Goal: Transaction & Acquisition: Purchase product/service

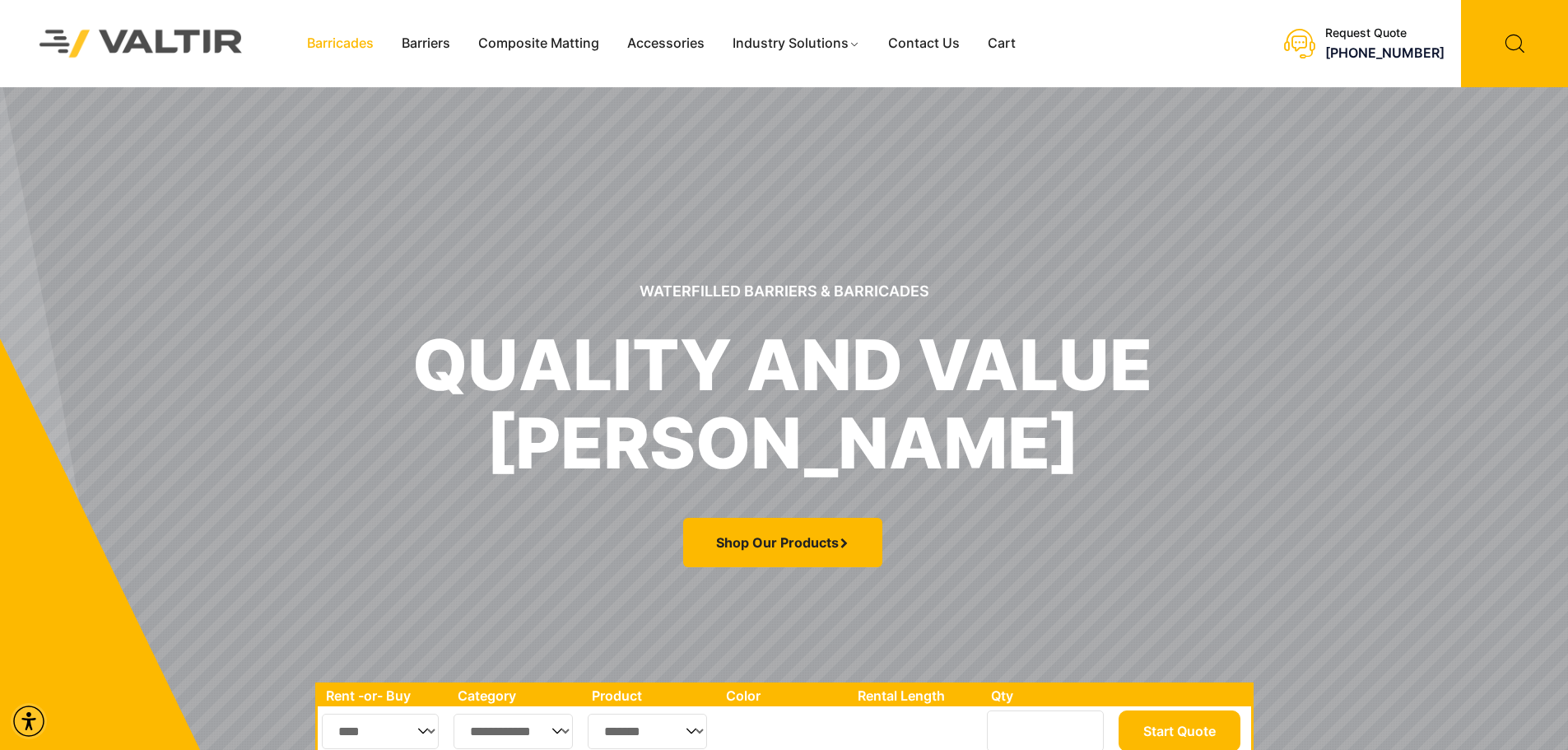
click at [358, 38] on link "Barricades" at bounding box center [340, 44] width 94 height 25
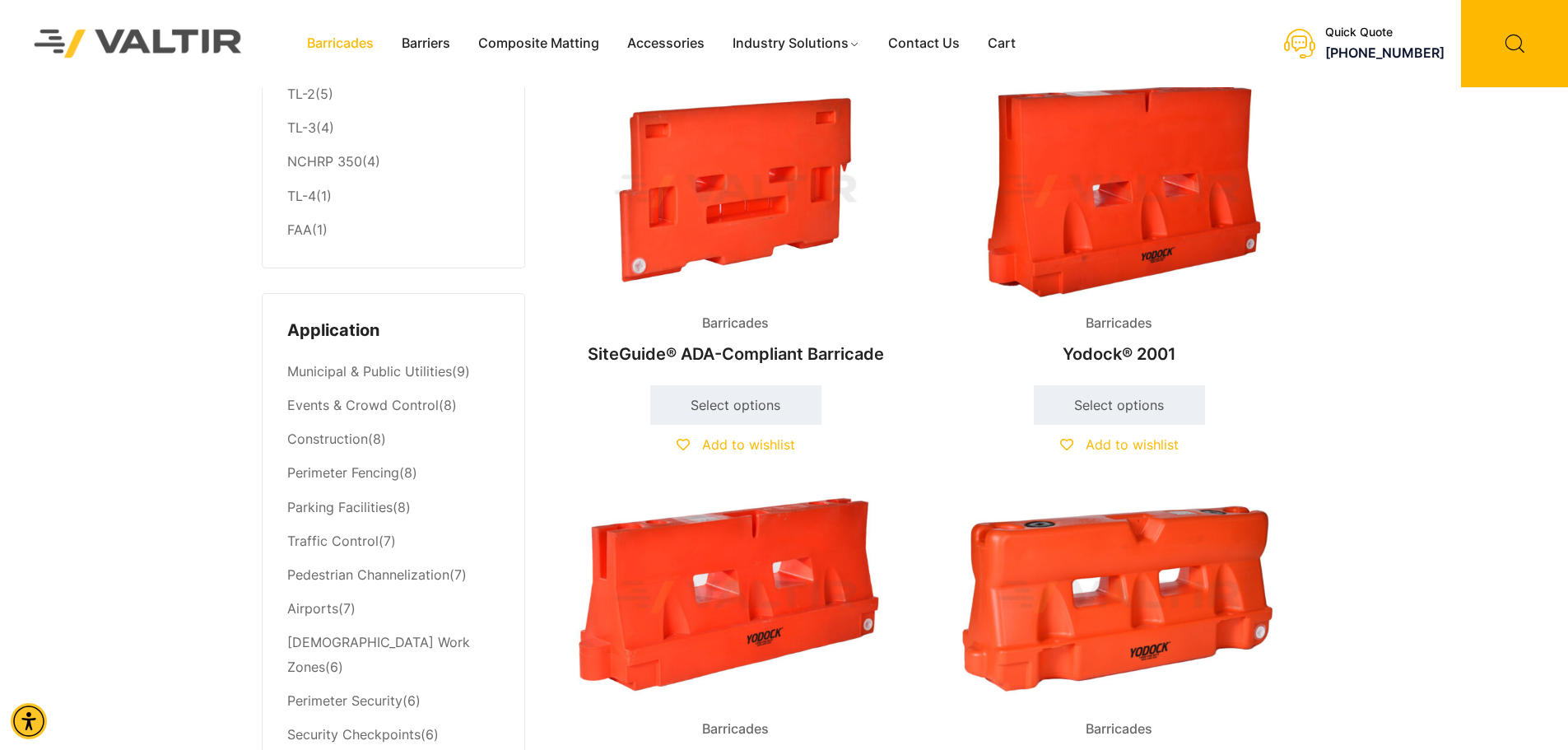
scroll to position [618, 0]
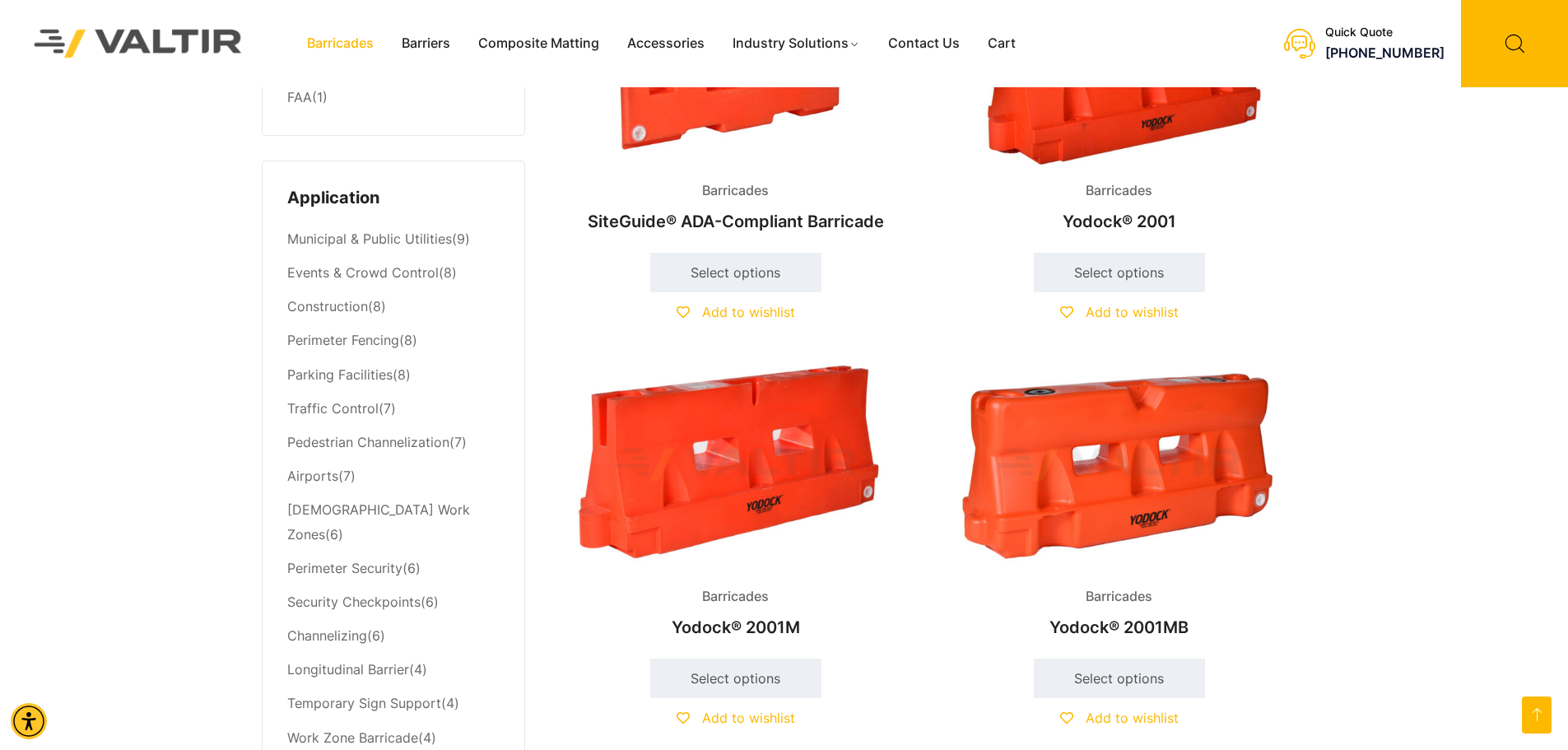
click at [1172, 500] on img at bounding box center [1119, 465] width 356 height 213
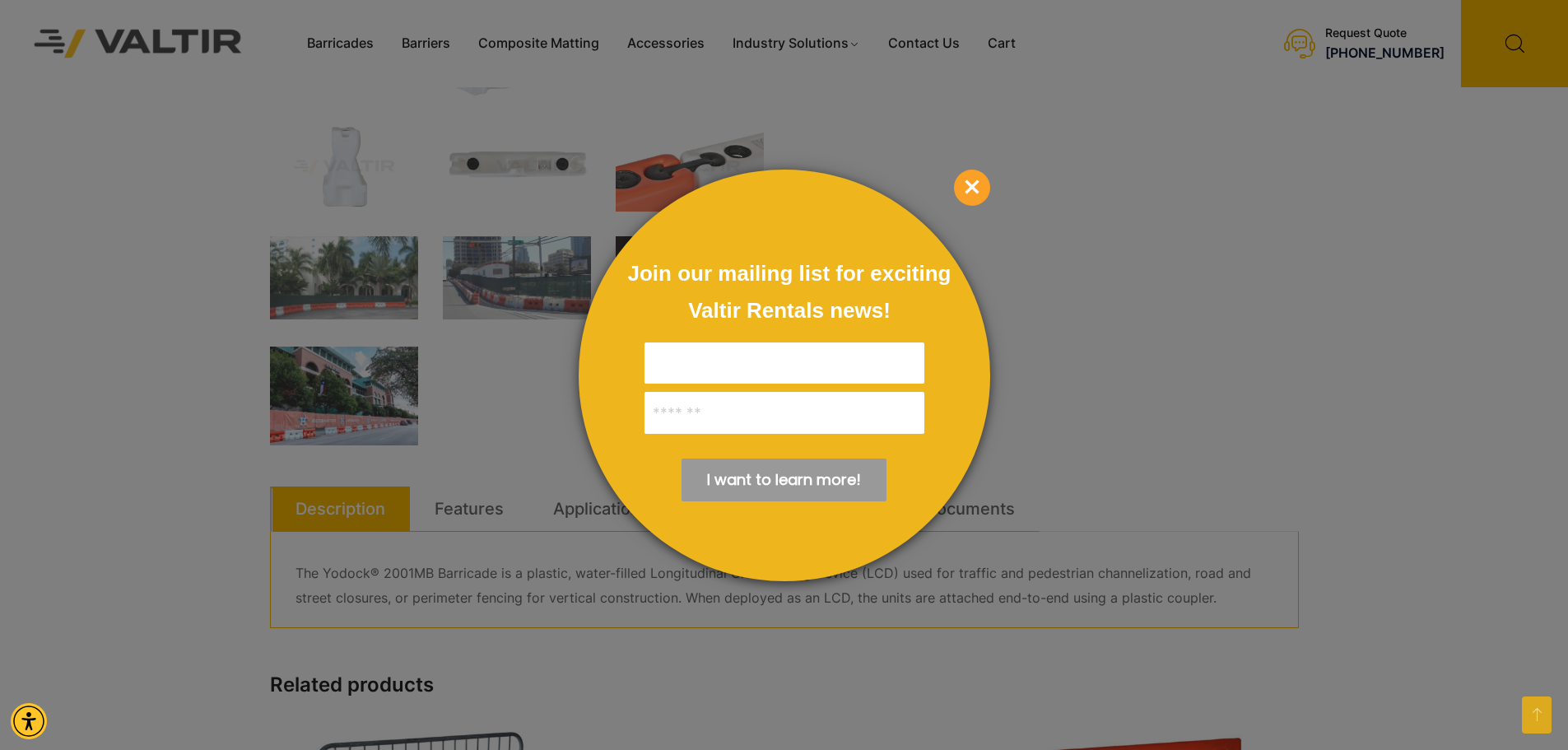
scroll to position [507, 0]
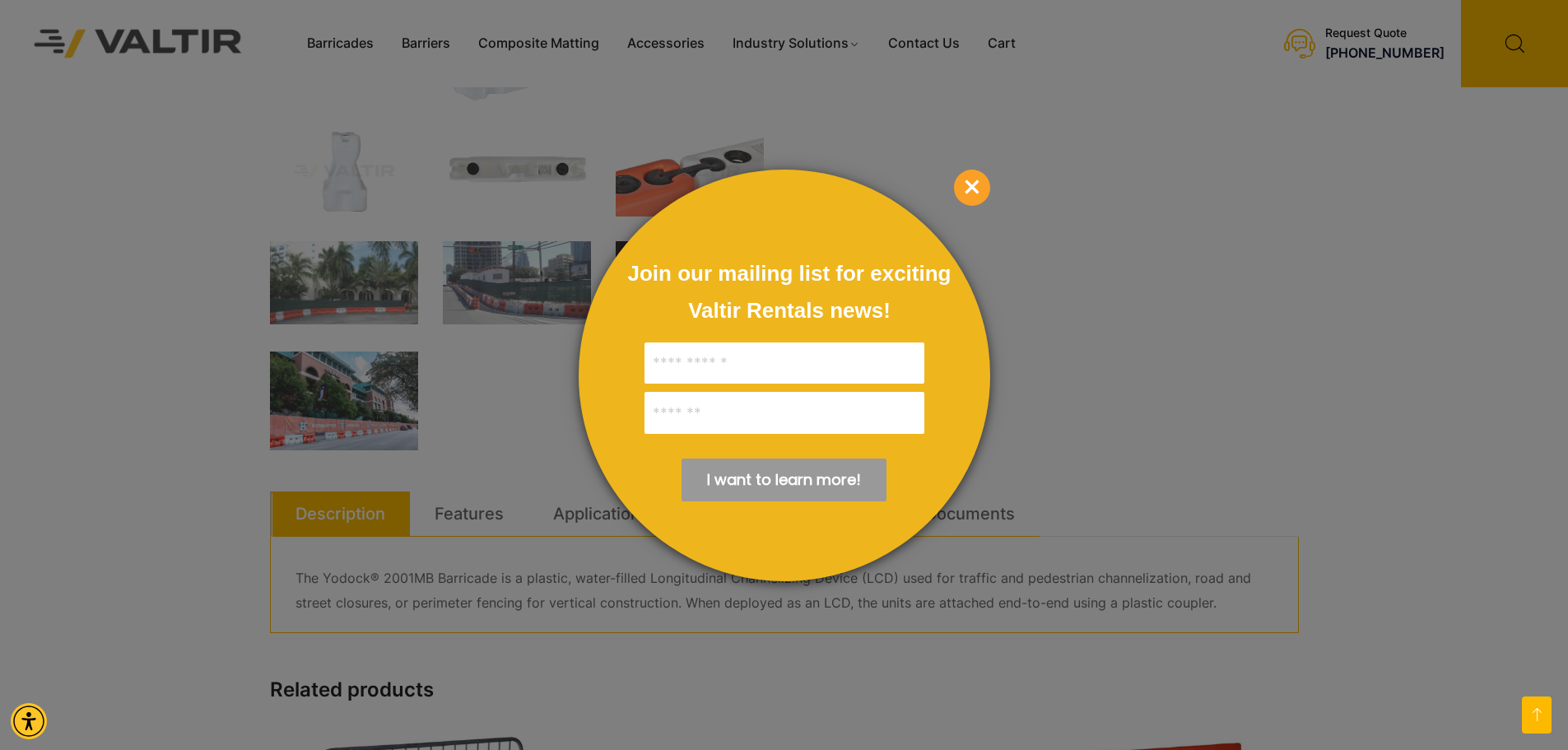
click at [964, 195] on span "×" at bounding box center [972, 188] width 36 height 36
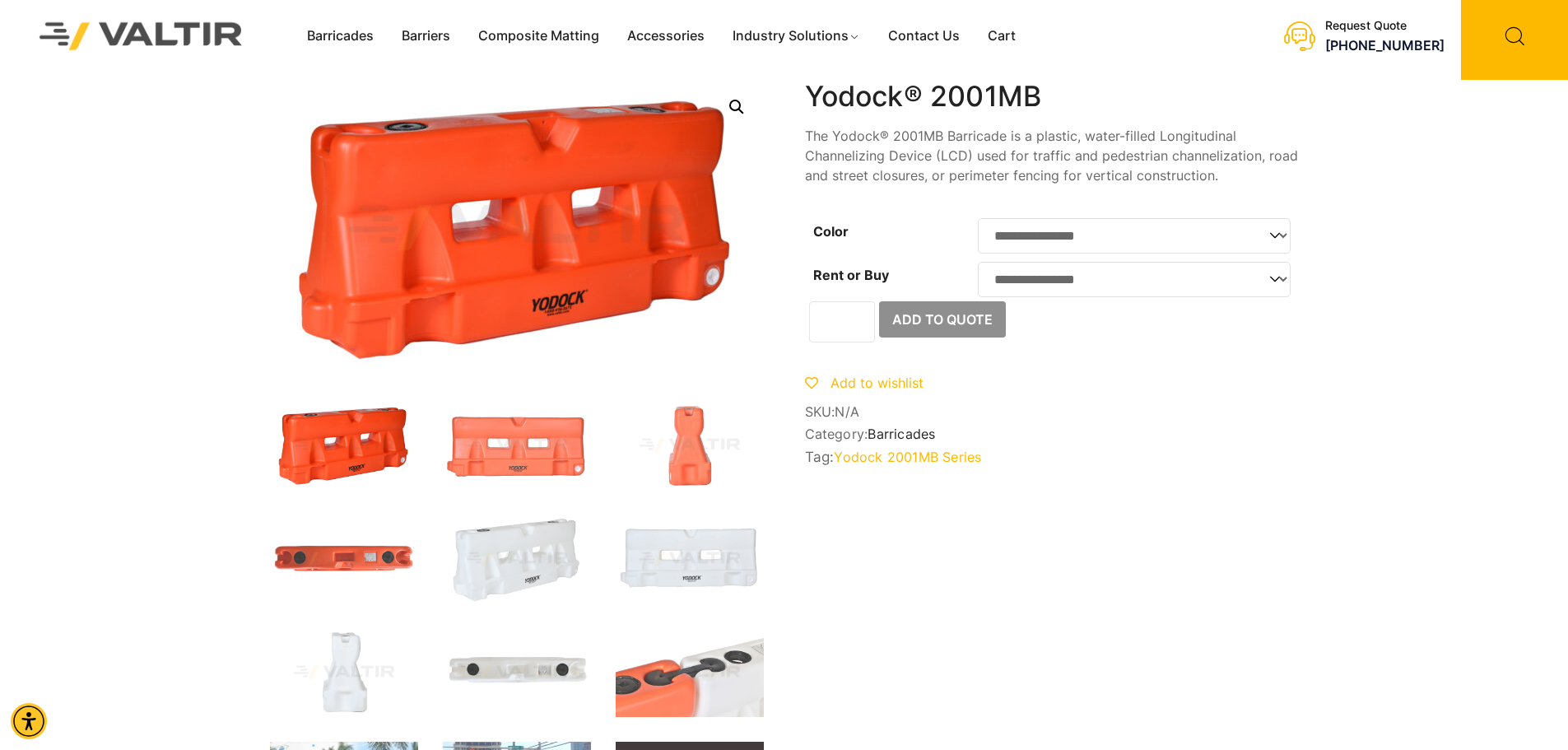
scroll to position [0, 0]
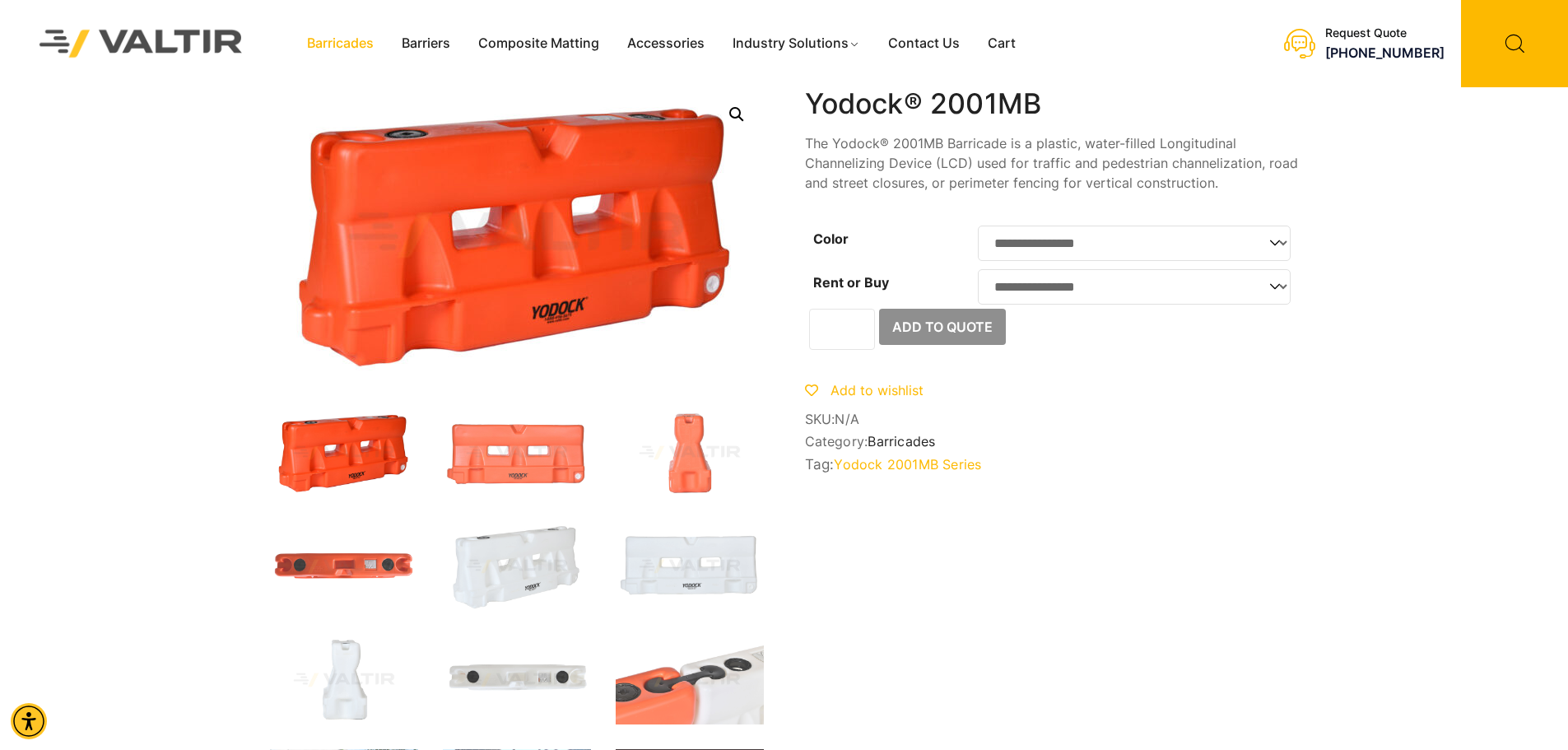
click at [359, 44] on link "Barricades" at bounding box center [340, 44] width 94 height 25
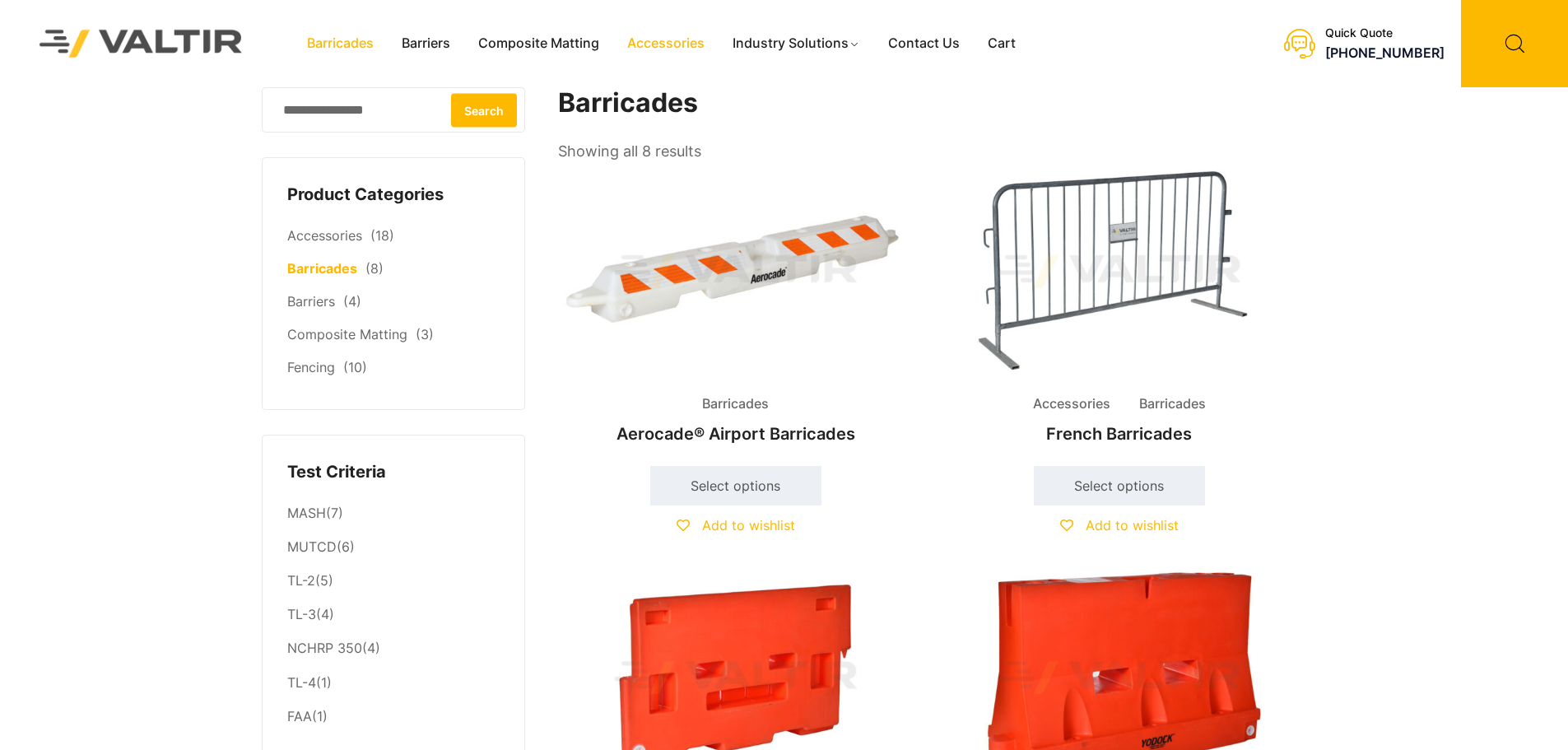
drag, startPoint x: 0, startPoint y: 0, endPoint x: 673, endPoint y: 36, distance: 674.0
click at [673, 36] on link "Accessories" at bounding box center [666, 44] width 106 height 25
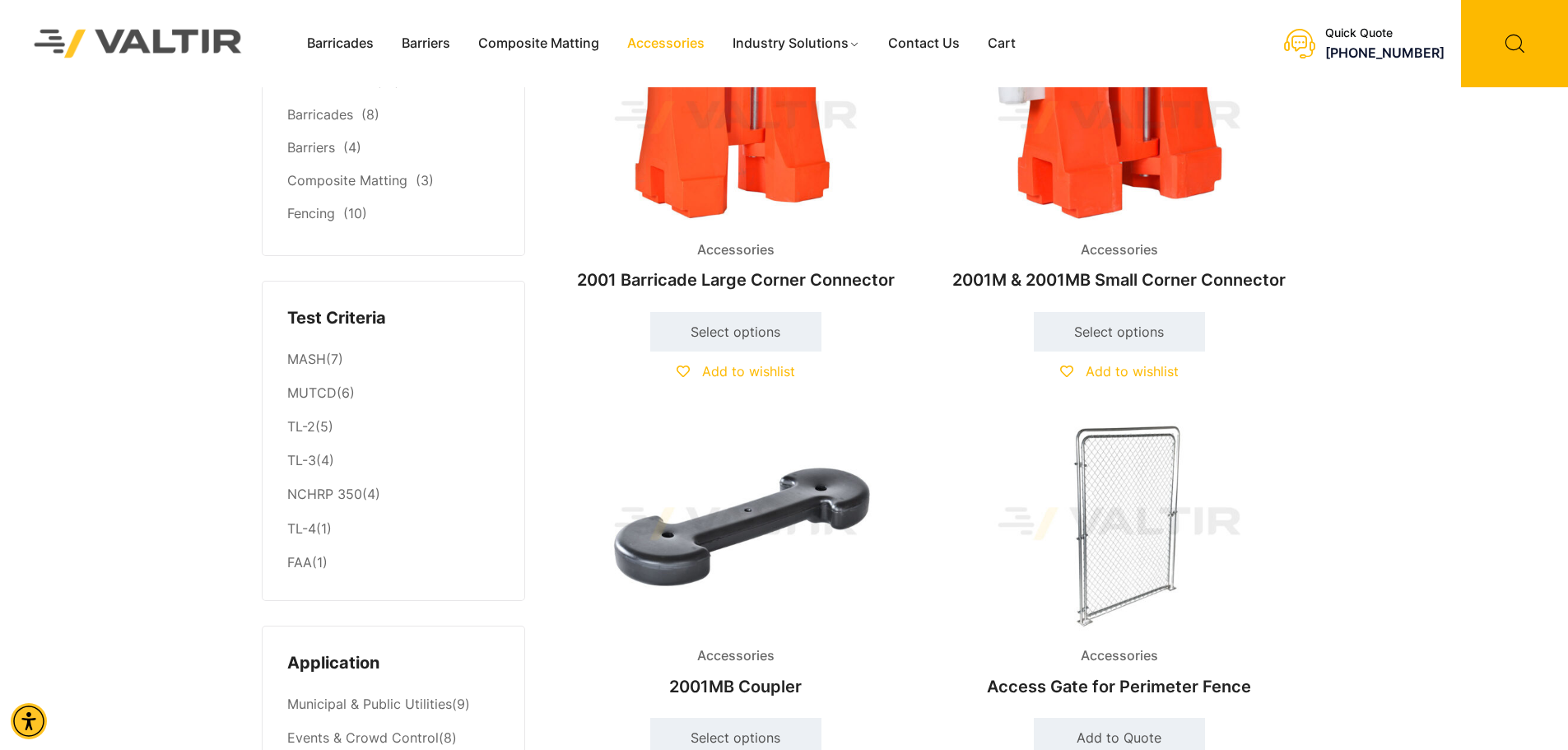
scroll to position [143, 0]
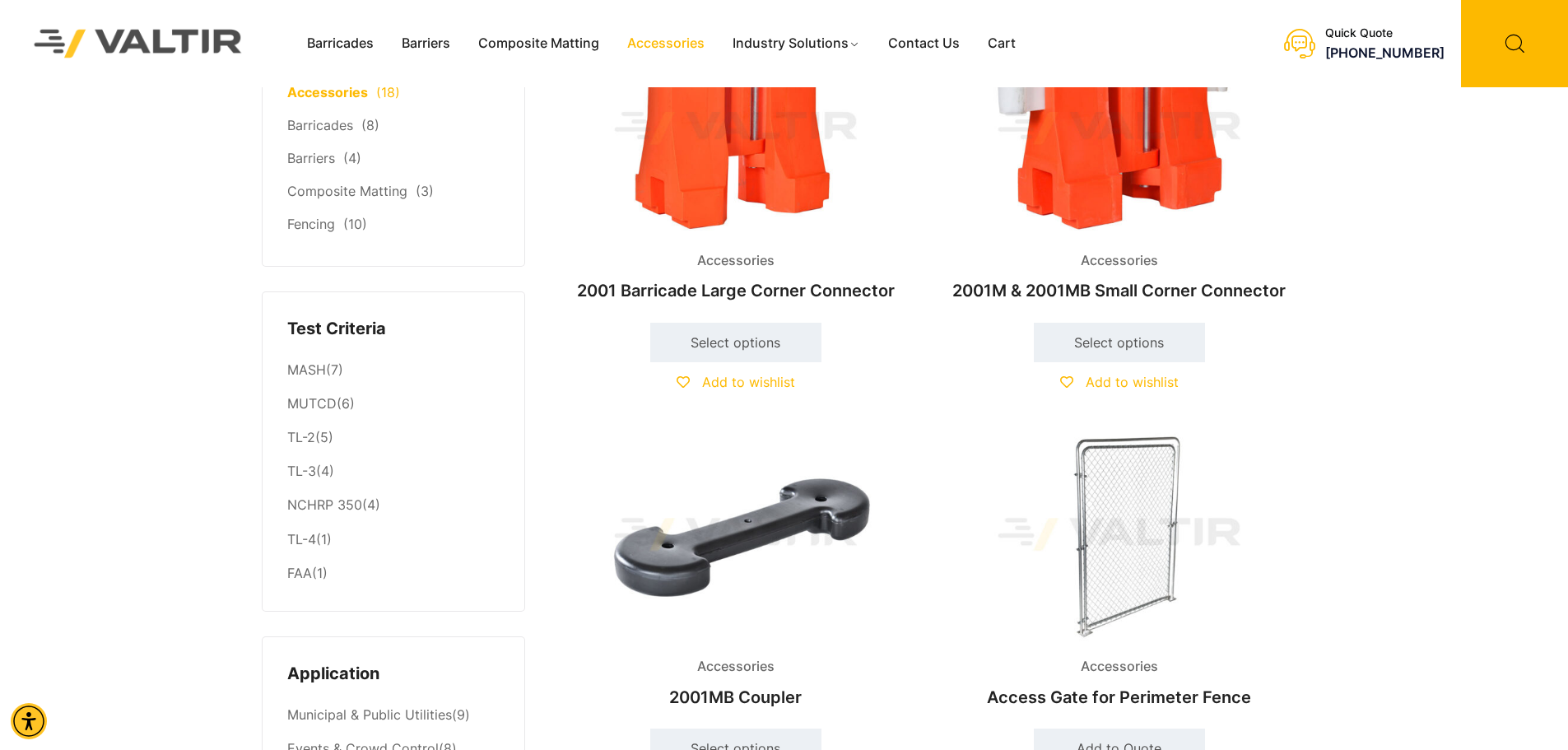
click at [332, 94] on link "Accessories" at bounding box center [327, 92] width 81 height 17
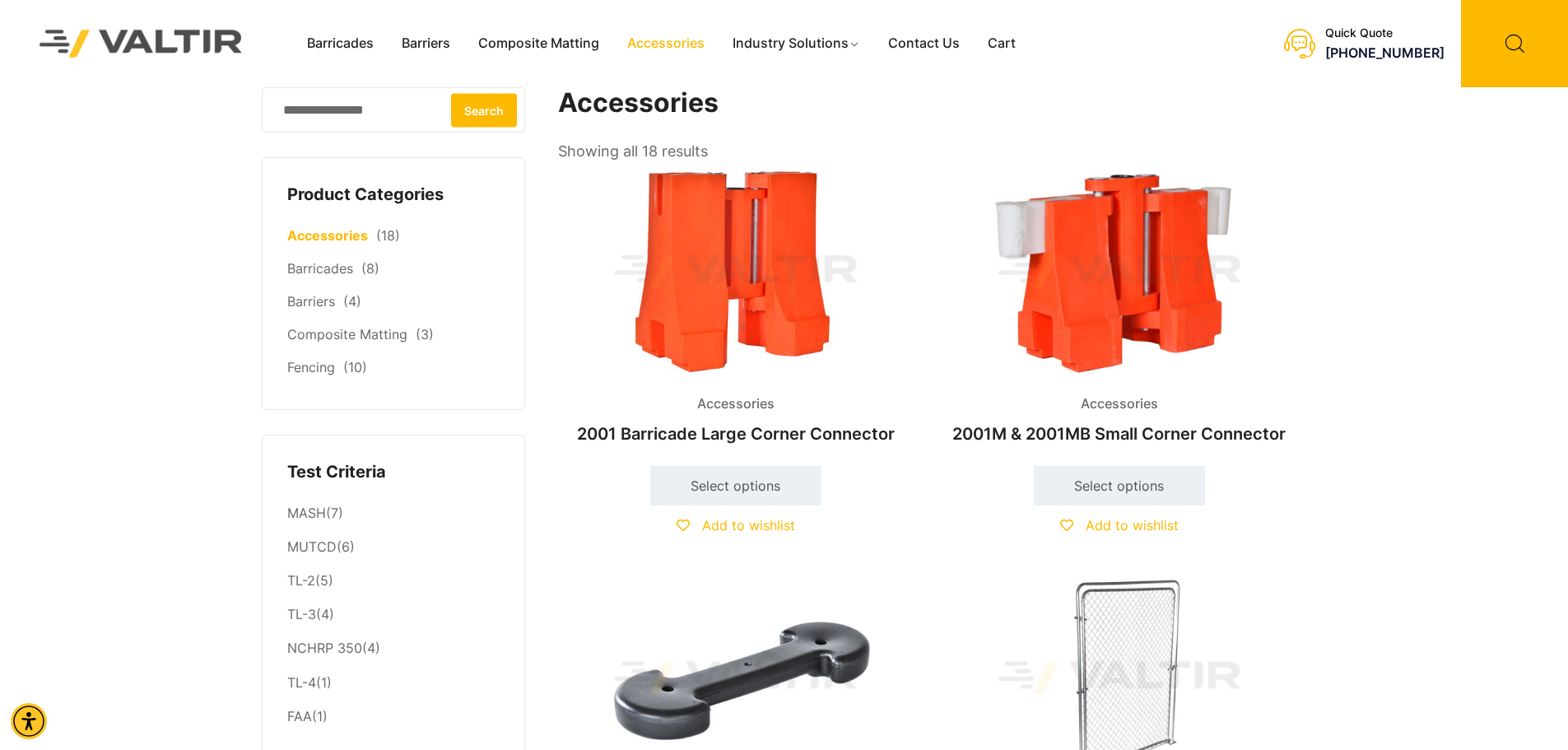
click at [359, 126] on input "Search for:" at bounding box center [393, 109] width 263 height 45
type input "********"
click at [451, 93] on button "Search" at bounding box center [484, 110] width 66 height 34
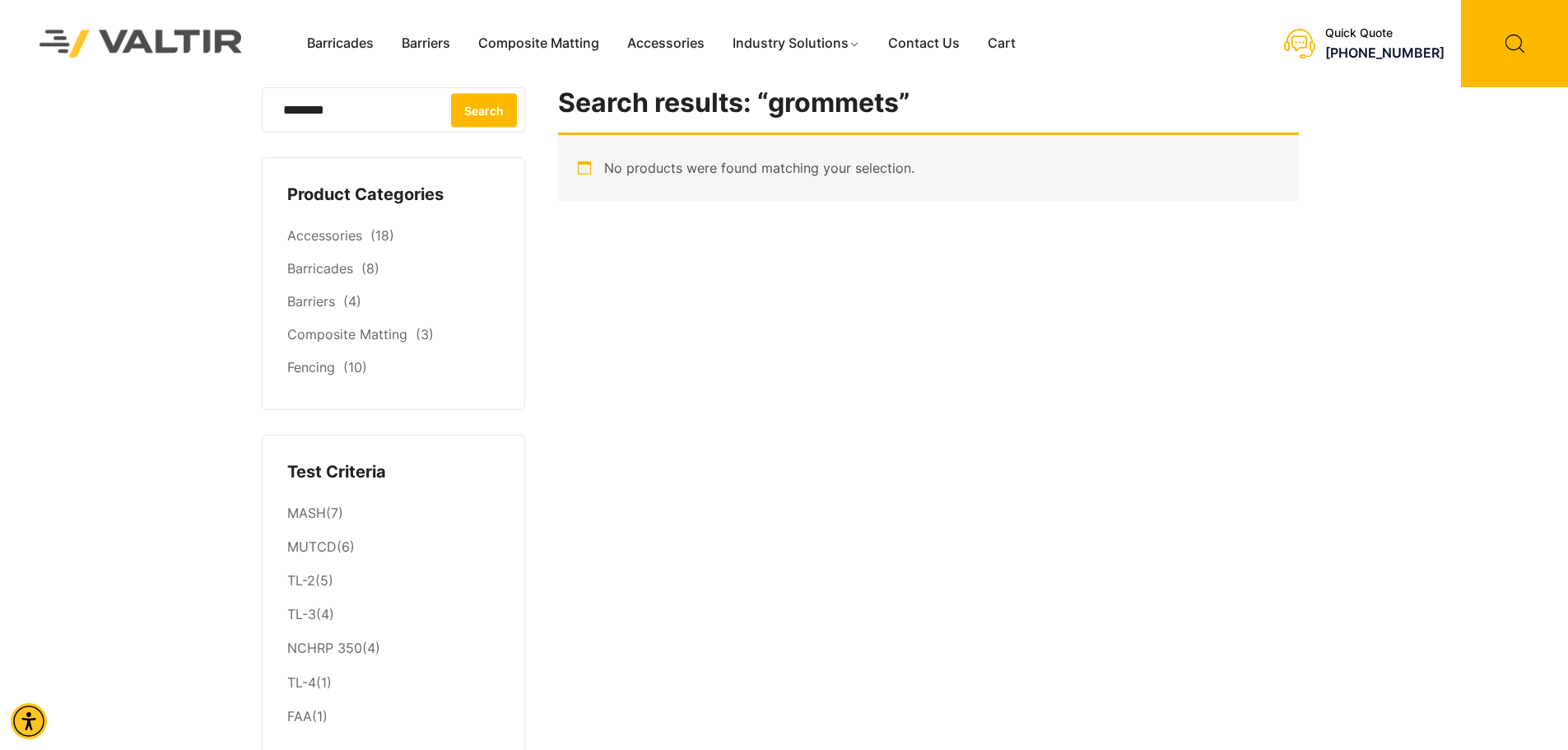
click at [354, 115] on input "********" at bounding box center [393, 109] width 263 height 45
type input "*******"
click at [451, 93] on button "Search" at bounding box center [484, 110] width 66 height 34
click at [337, 240] on link "Accessories" at bounding box center [324, 235] width 75 height 17
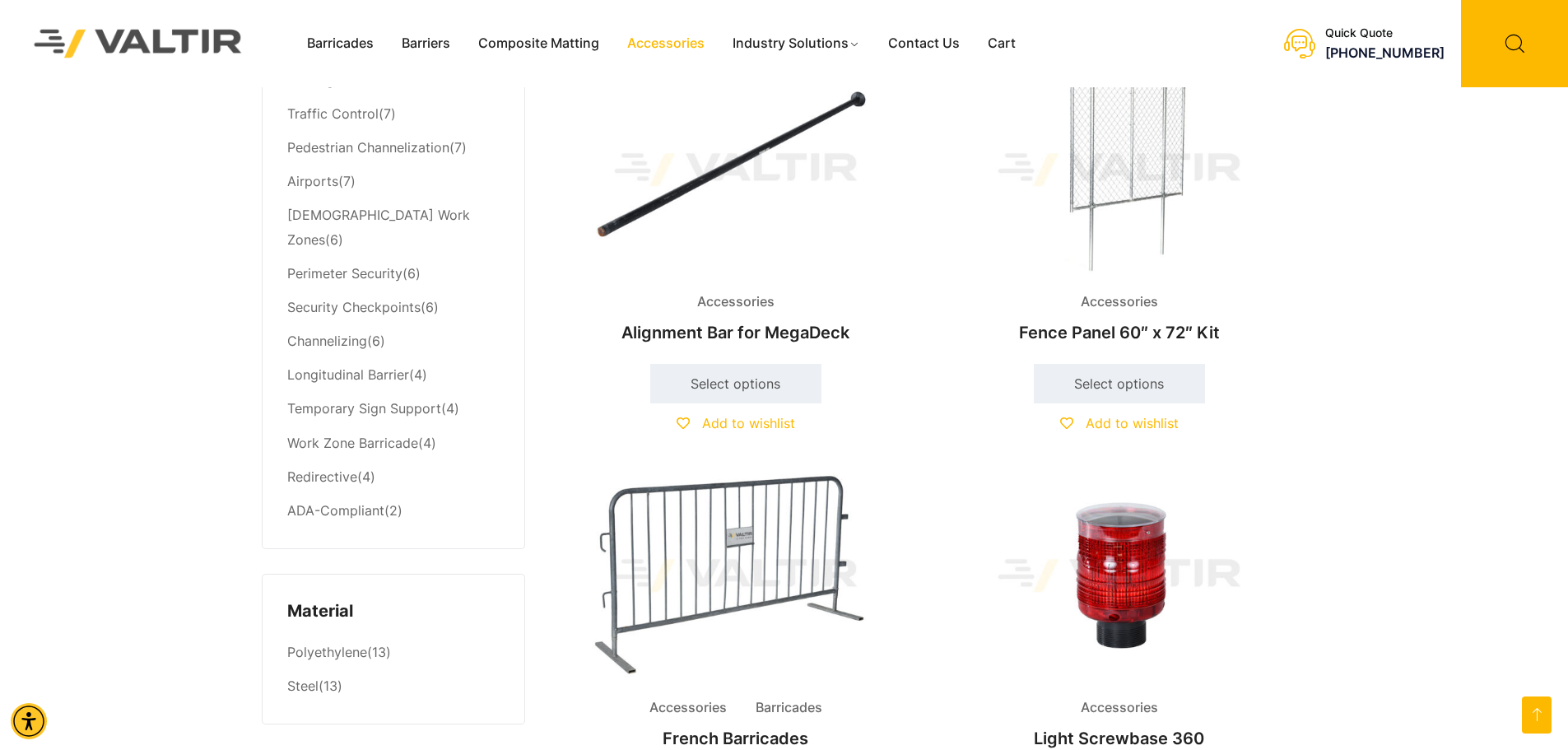
scroll to position [804, 0]
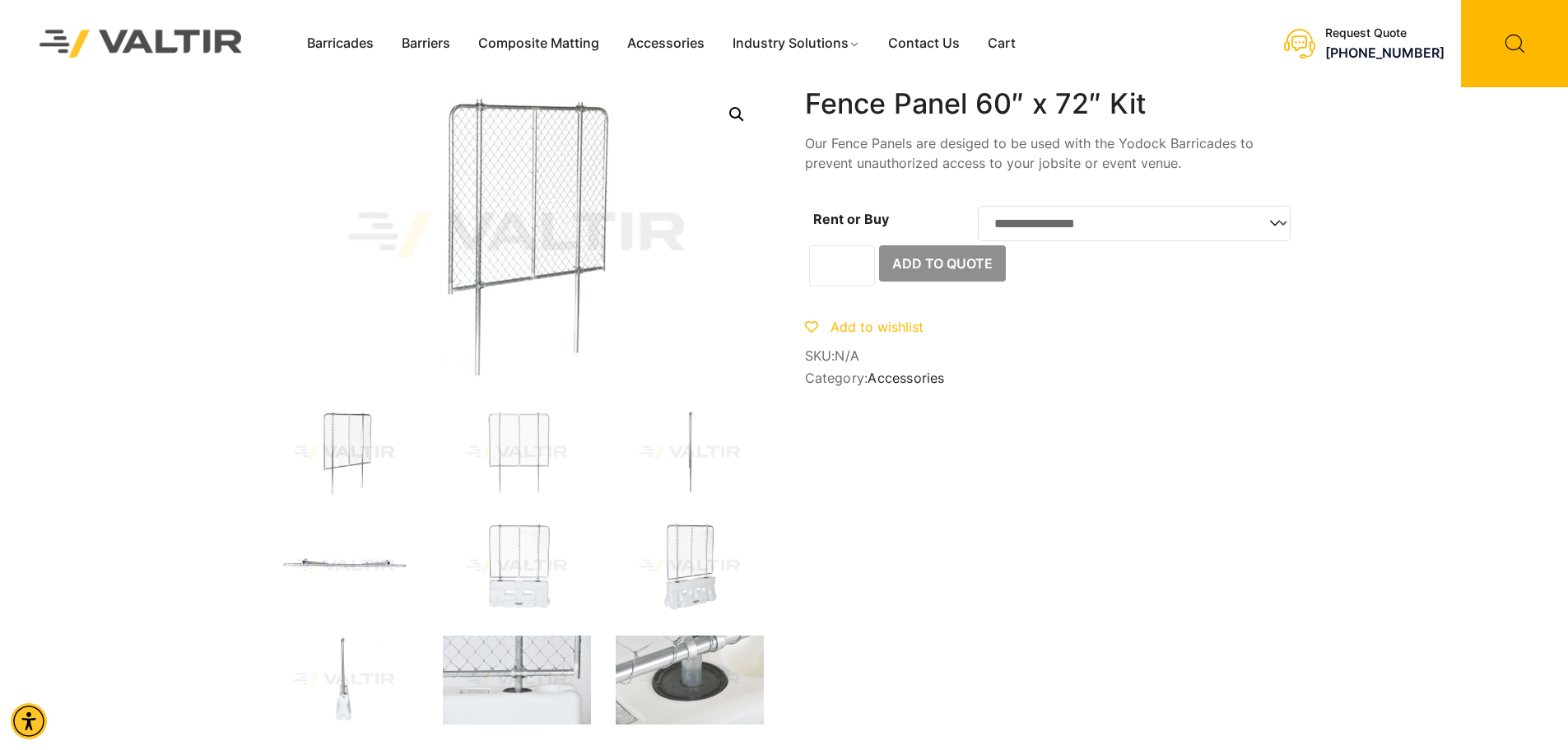
click at [1274, 230] on select "**********" at bounding box center [1134, 224] width 313 height 36
click at [1275, 231] on select "**********" at bounding box center [1134, 224] width 313 height 36
click at [684, 46] on link "Accessories" at bounding box center [666, 44] width 106 height 25
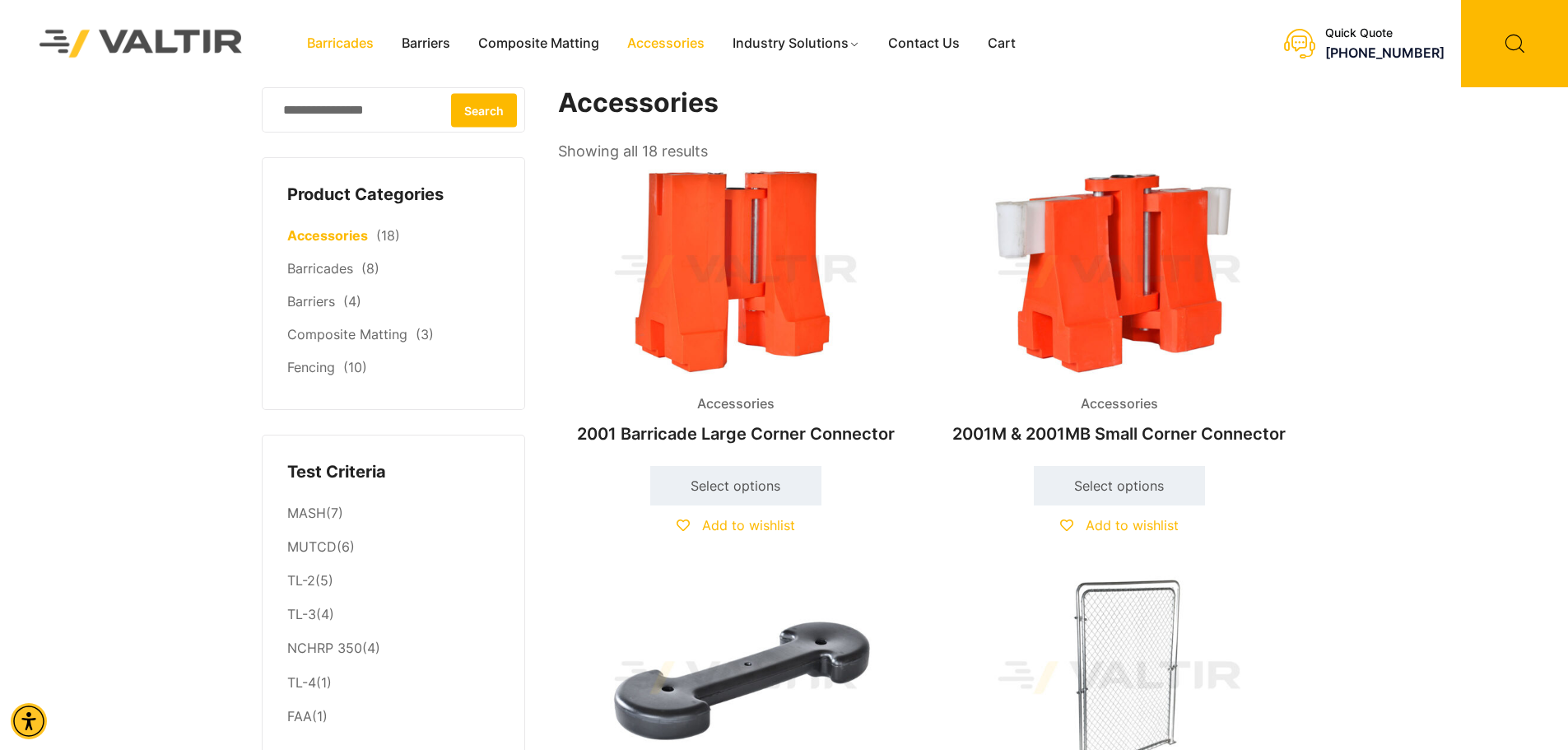
click at [333, 39] on link "Barricades" at bounding box center [340, 44] width 94 height 25
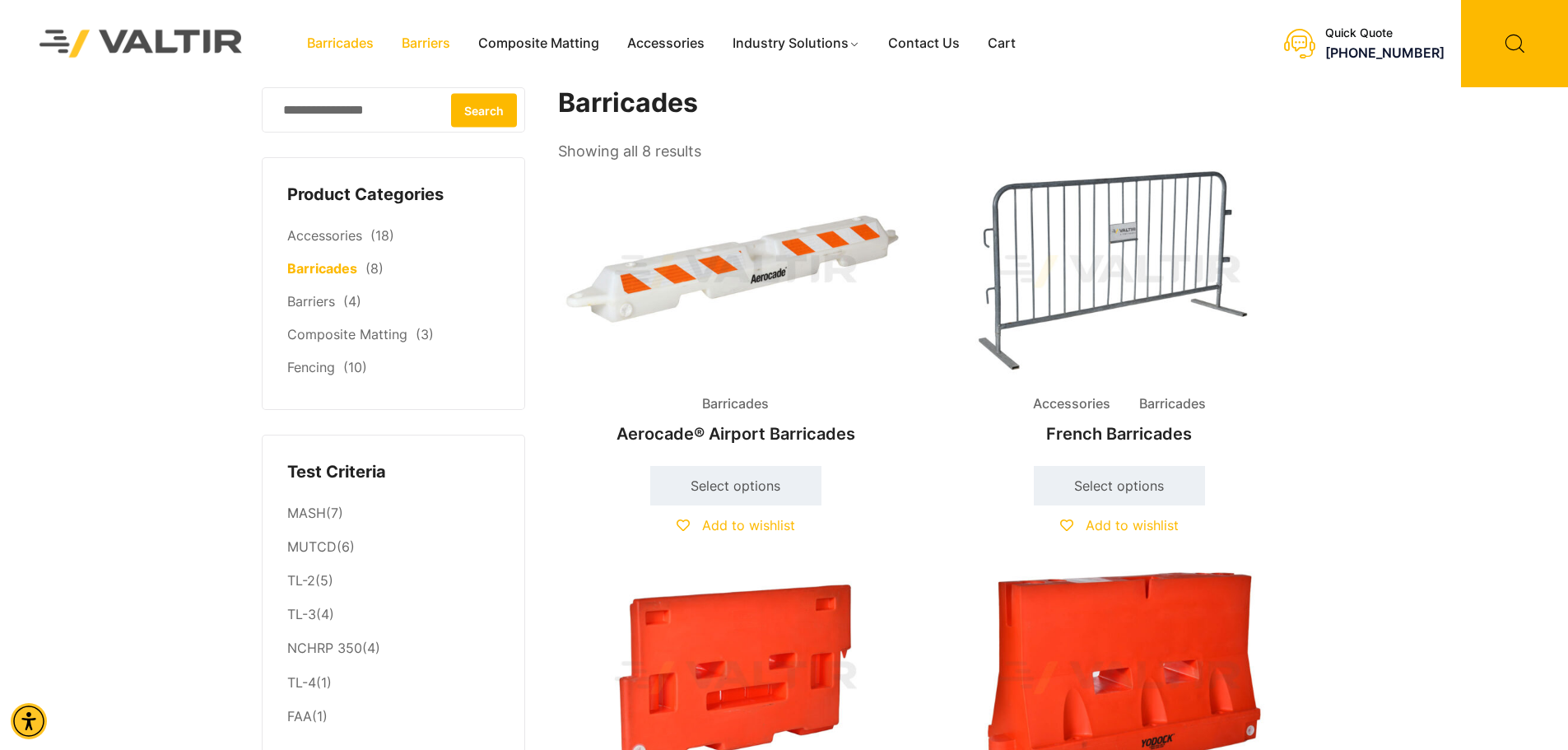
click at [435, 42] on link "Barriers" at bounding box center [426, 44] width 76 height 25
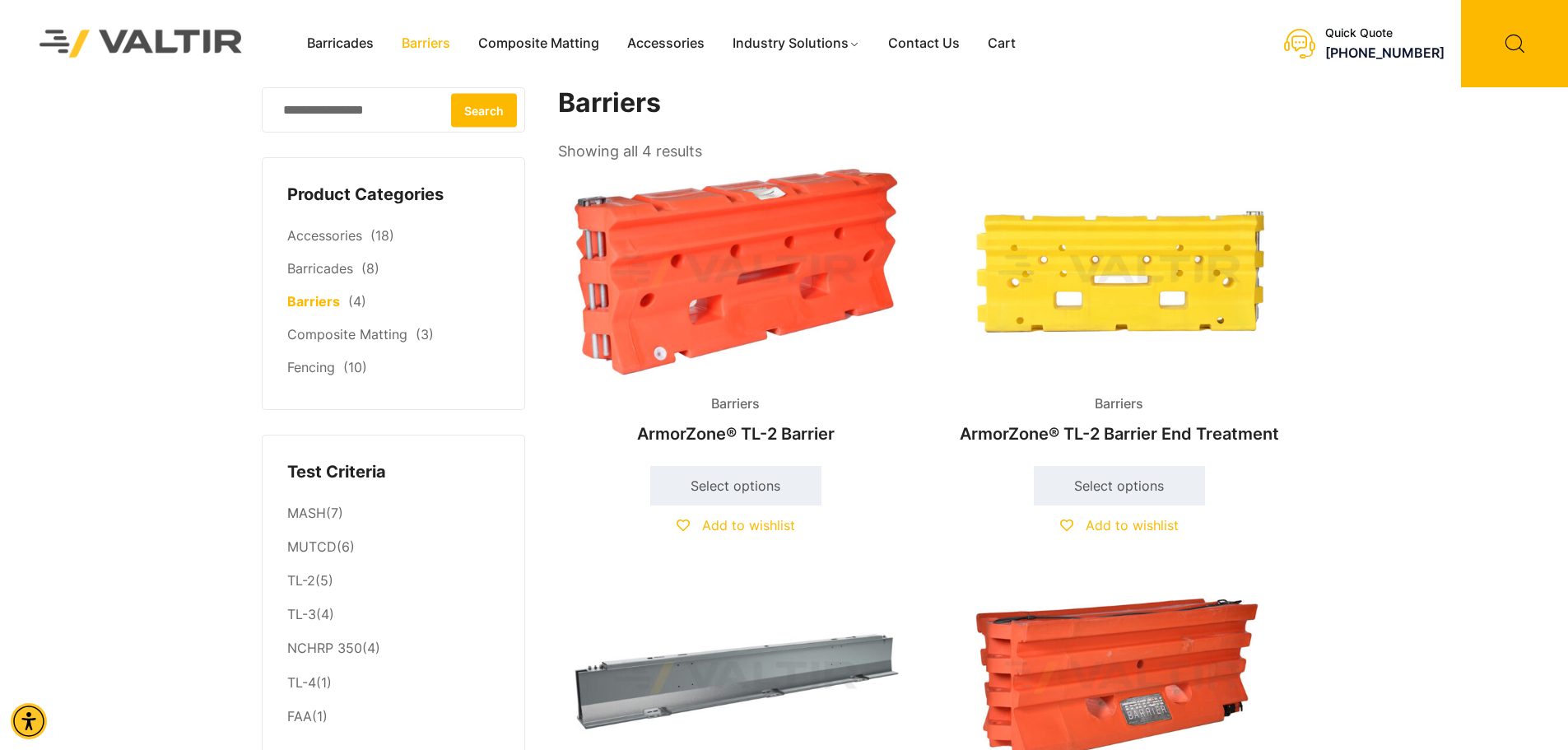
click at [340, 119] on input "Search for:" at bounding box center [393, 109] width 263 height 45
type input "*****"
click at [451, 93] on button "Search" at bounding box center [484, 110] width 66 height 34
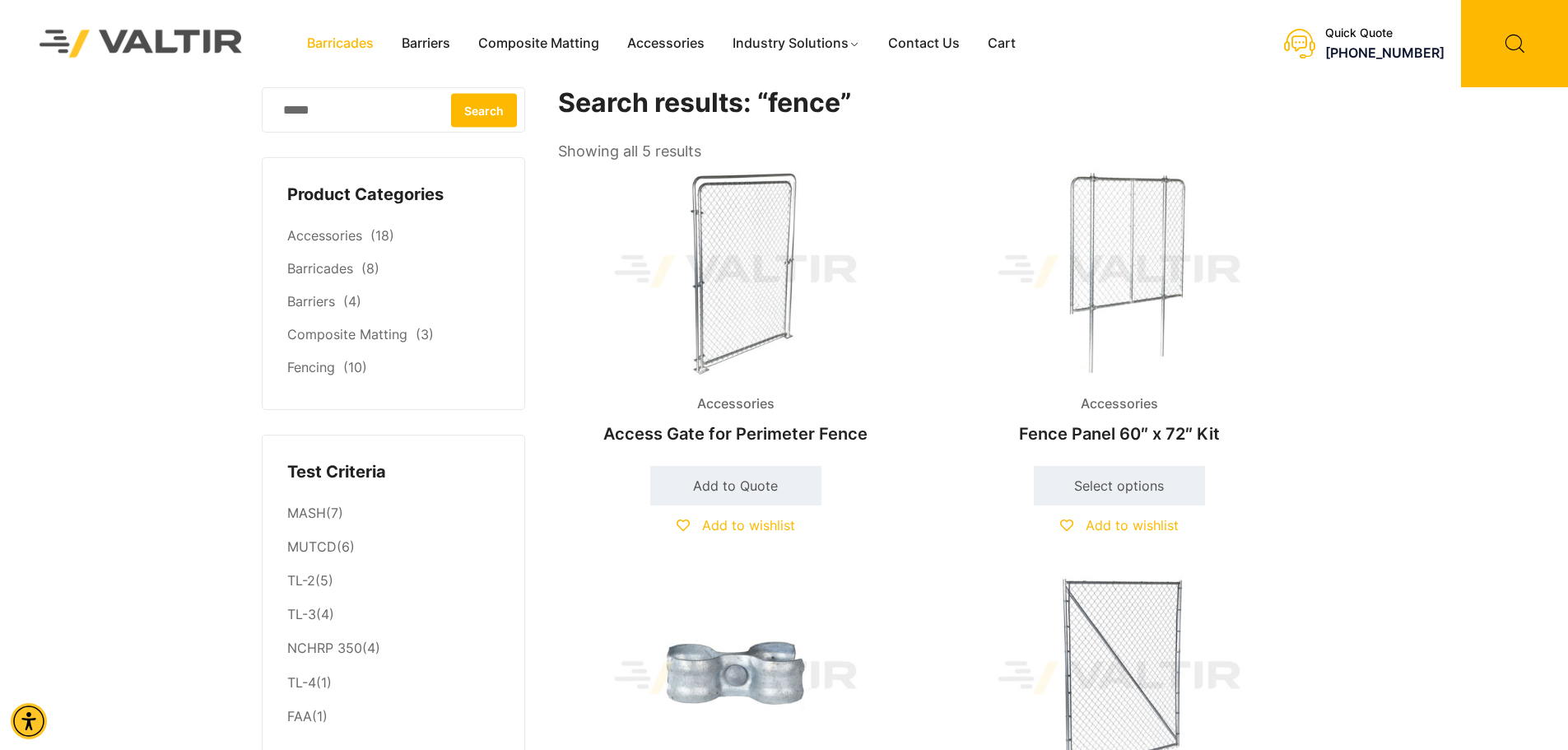
click at [372, 44] on link "Barricades" at bounding box center [340, 44] width 94 height 25
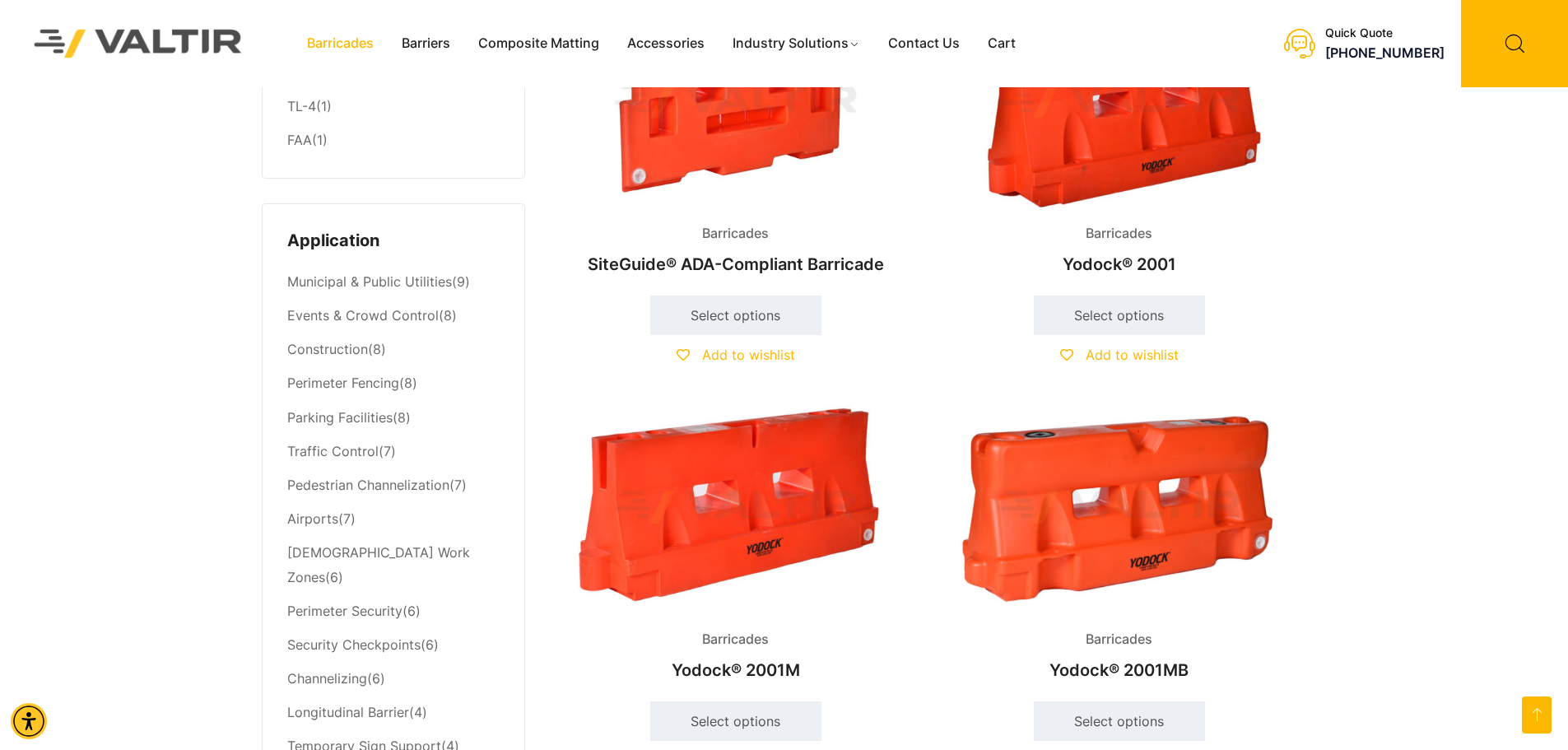
scroll to position [663, 0]
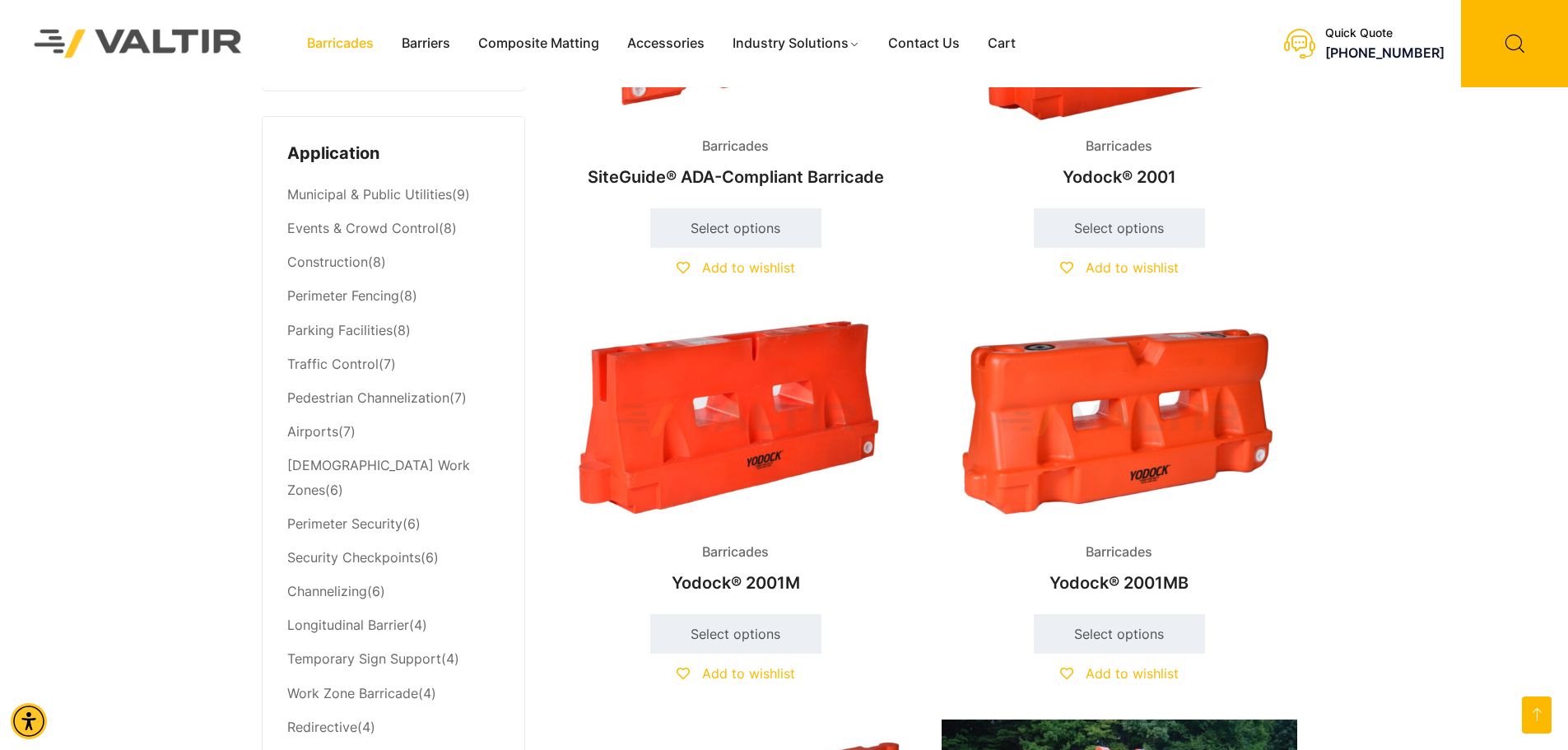
click at [1035, 424] on img at bounding box center [1119, 420] width 356 height 213
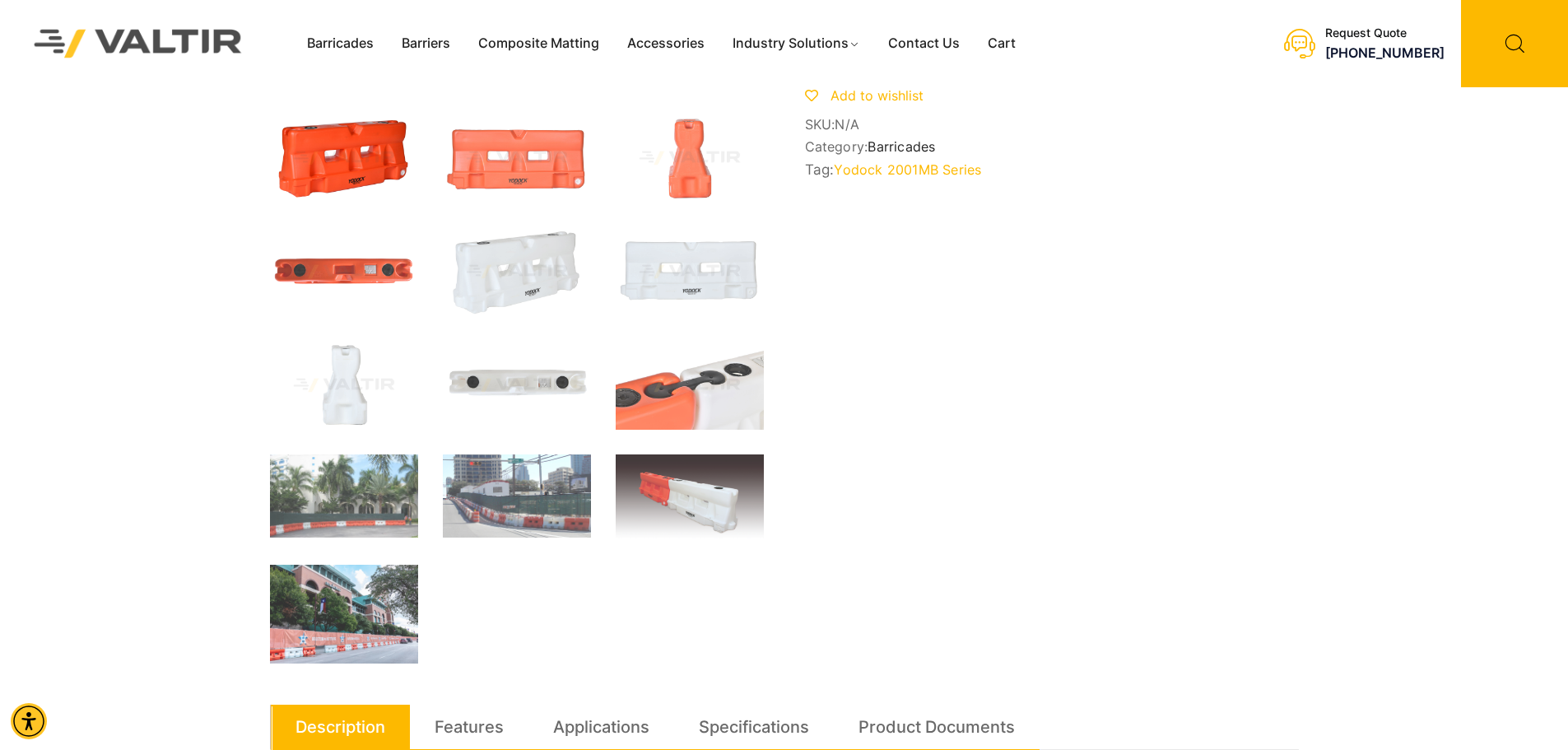
scroll to position [252, 0]
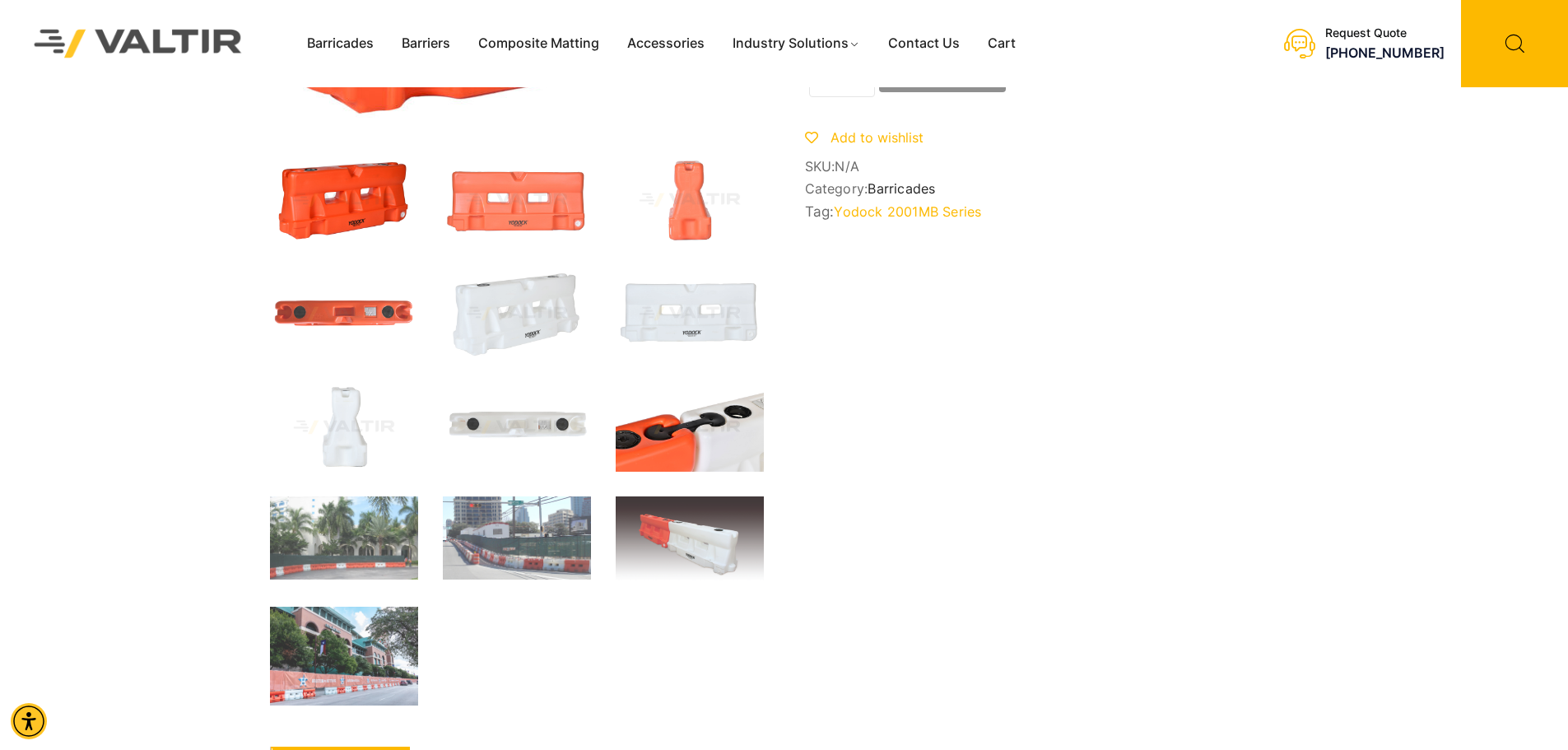
click at [749, 429] on img at bounding box center [690, 427] width 148 height 89
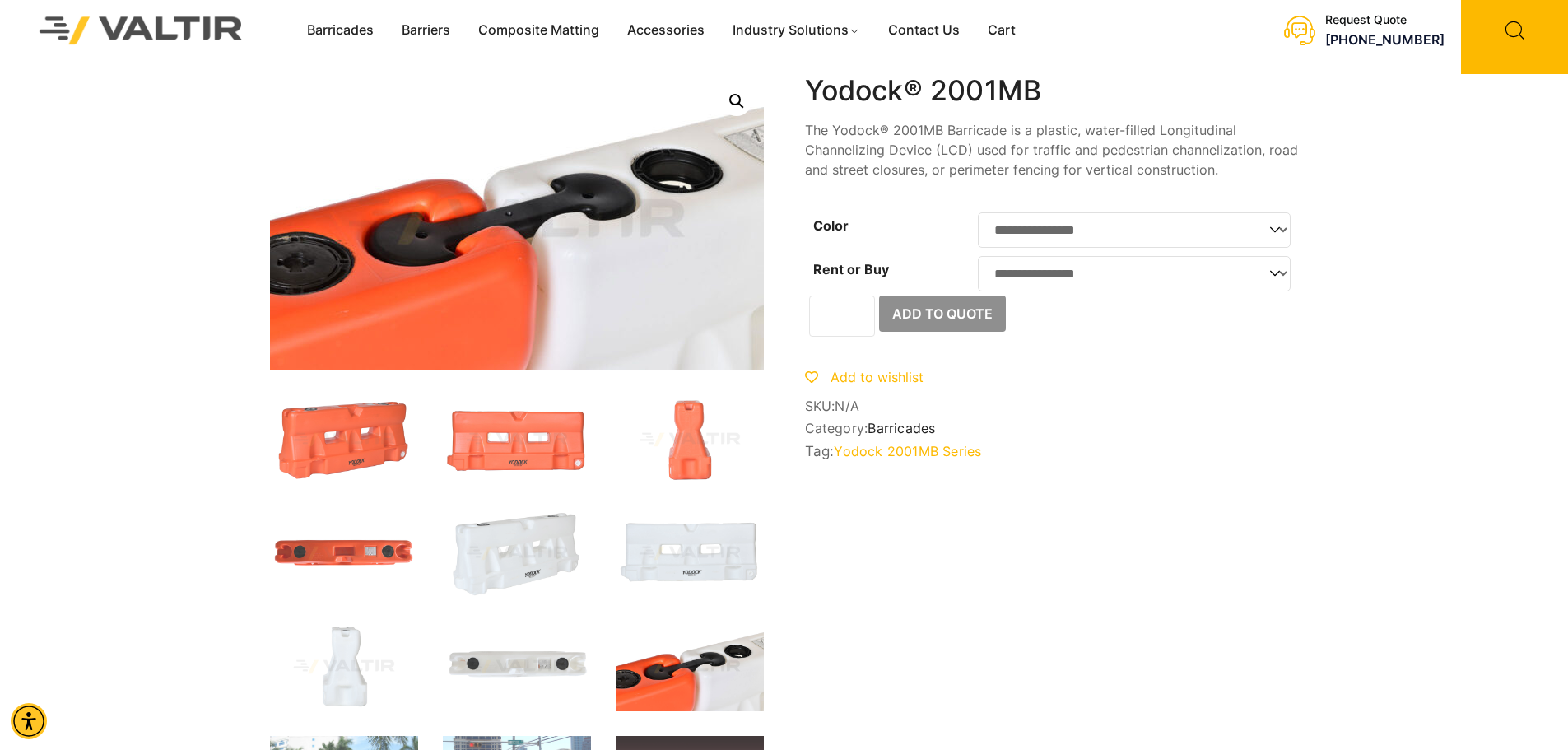
scroll to position [0, 0]
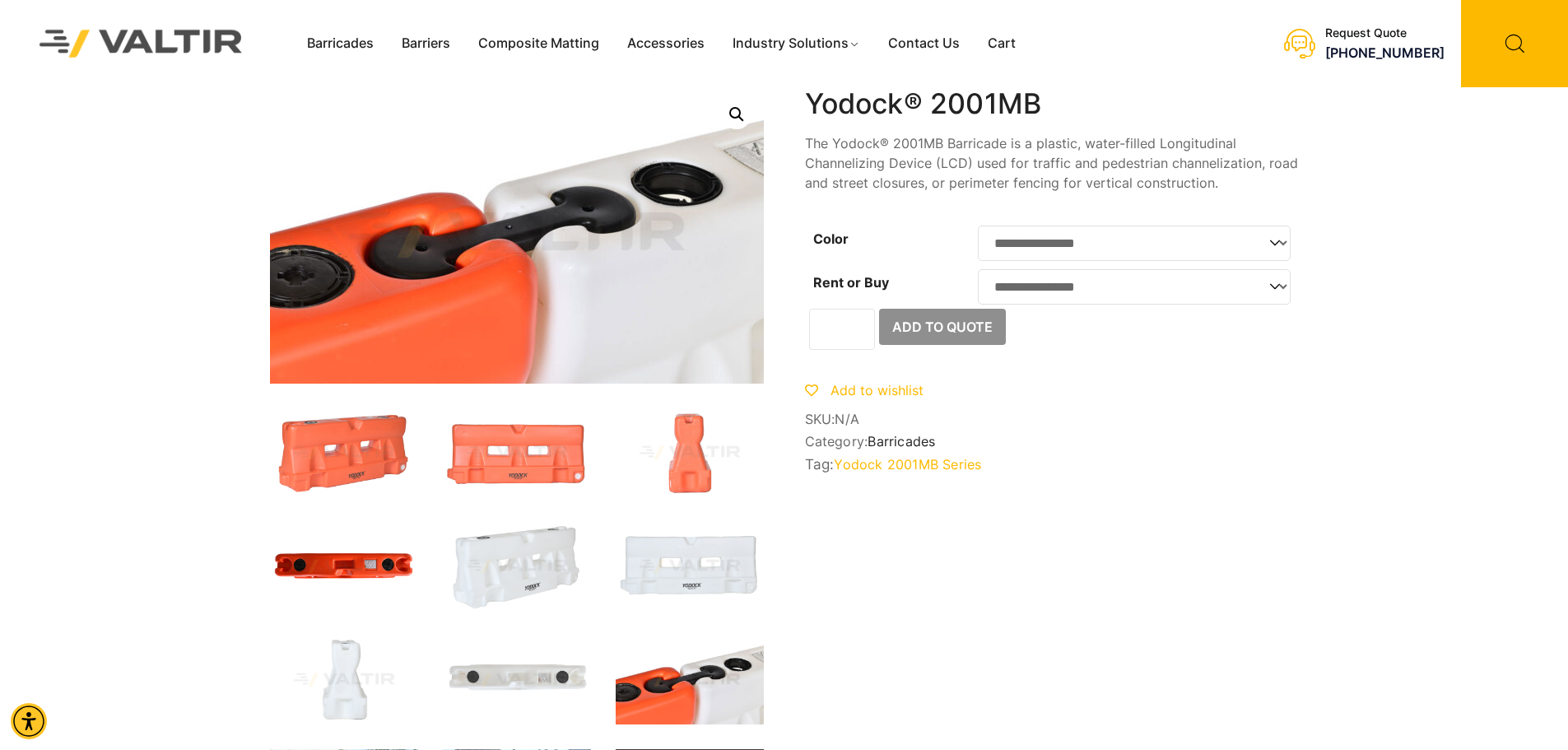
click at [326, 552] on img at bounding box center [344, 566] width 148 height 89
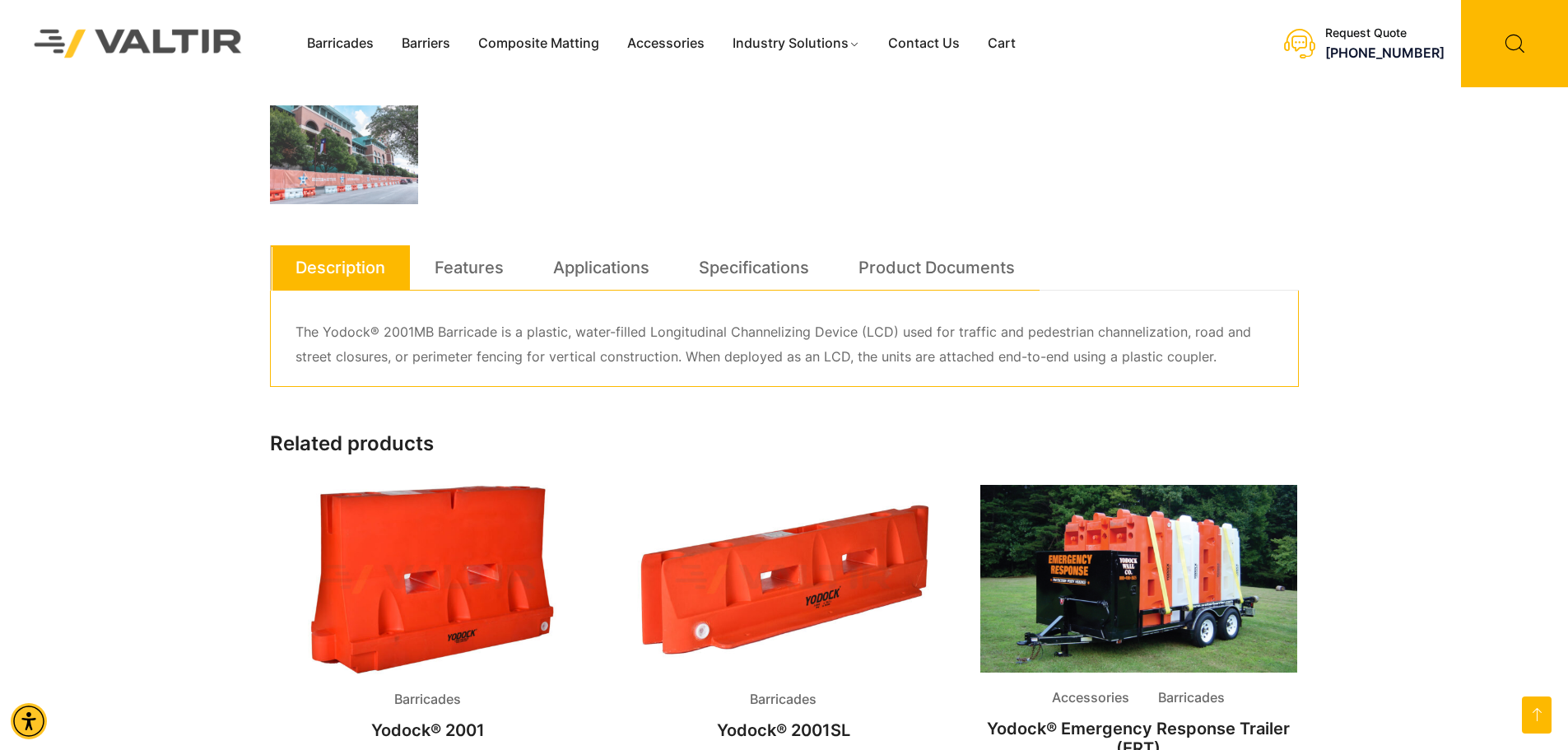
scroll to position [772, 0]
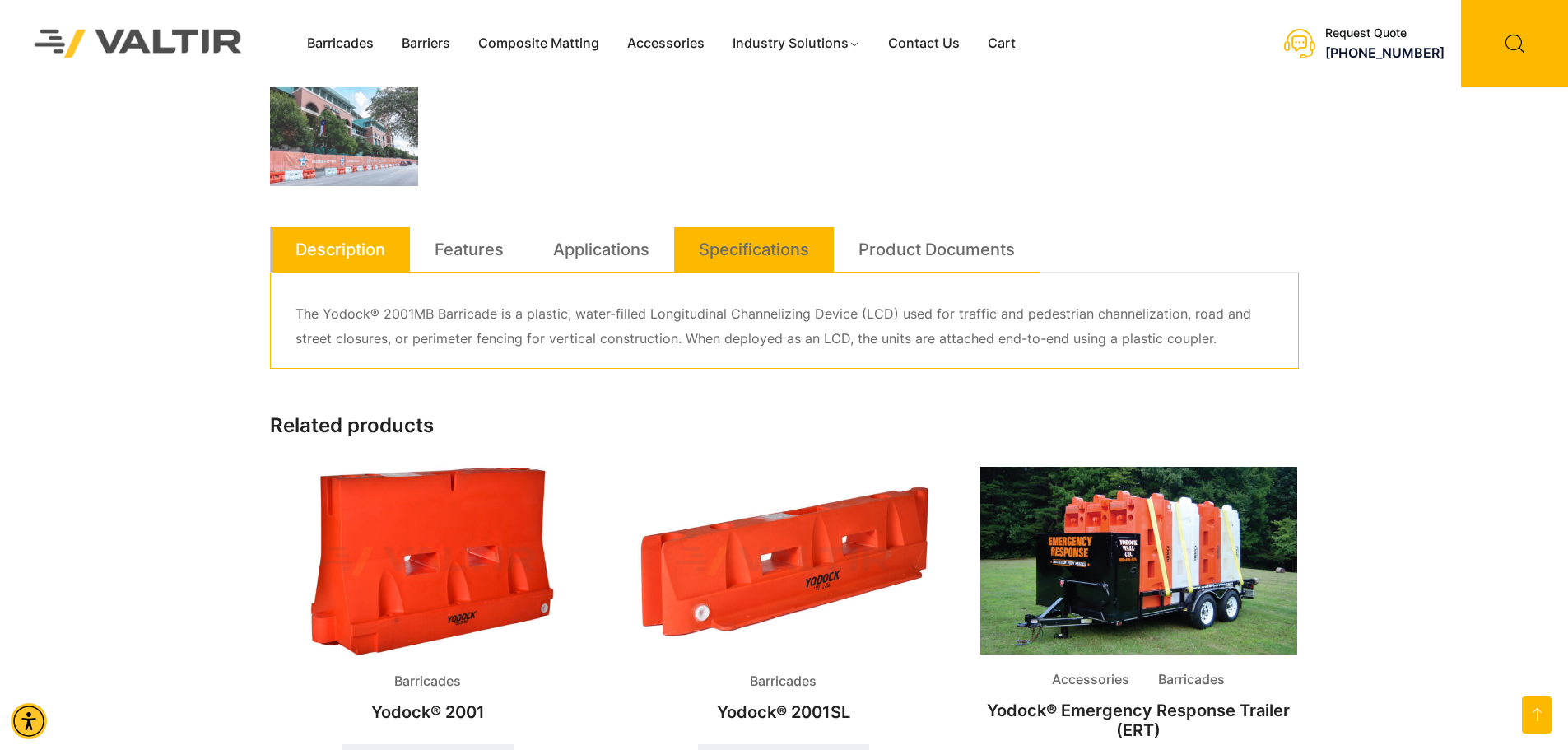
click at [766, 246] on link "Specifications" at bounding box center [754, 250] width 110 height 44
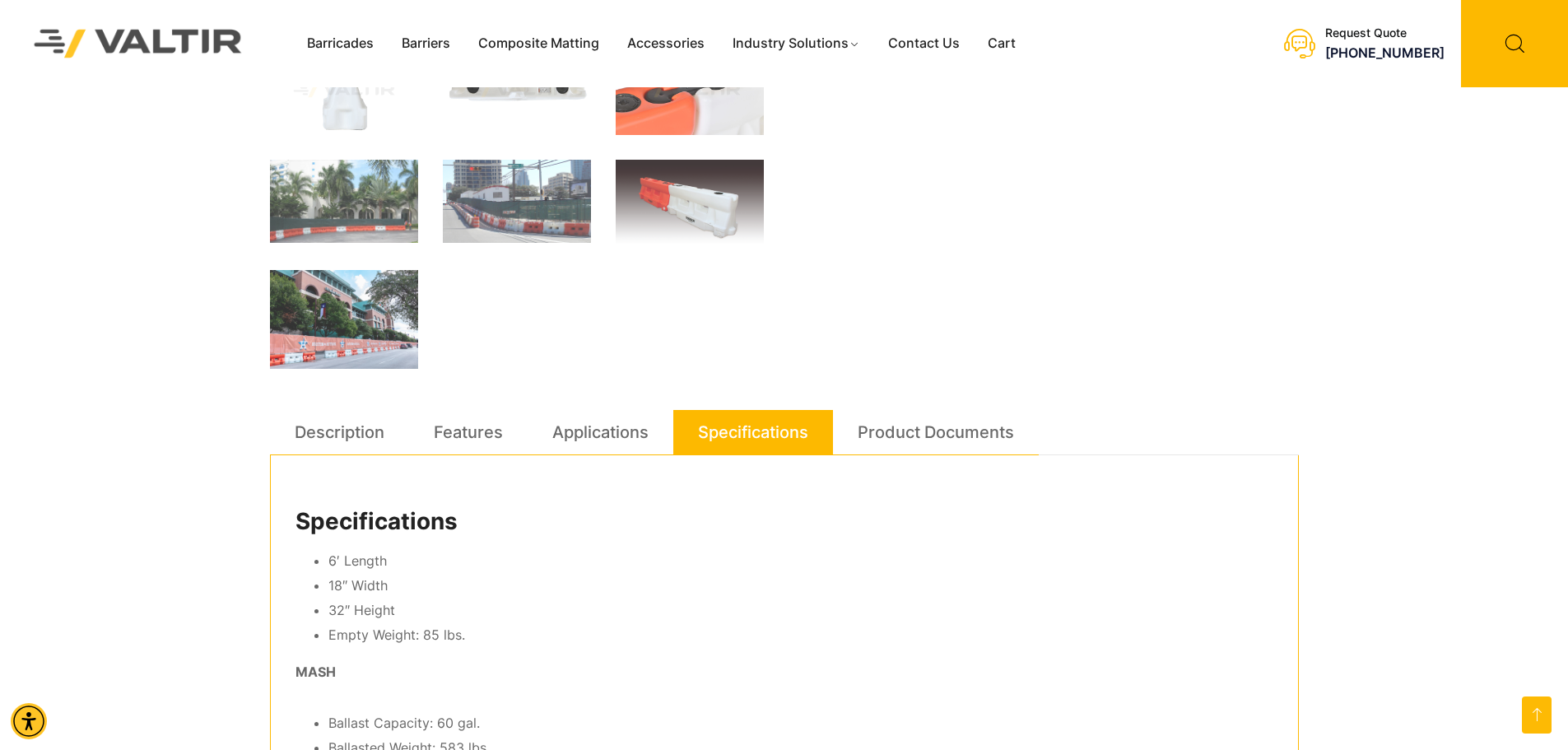
scroll to position [475, 0]
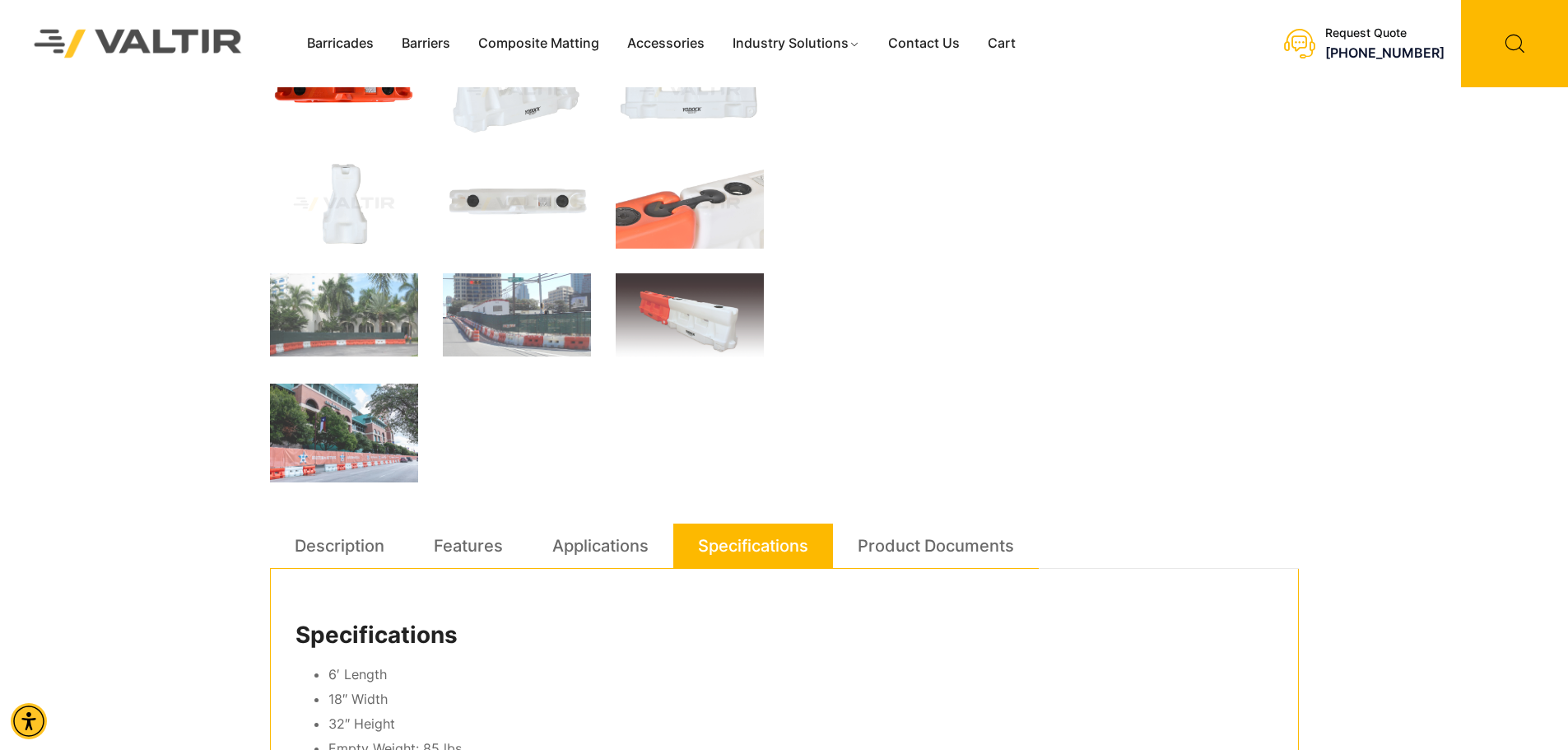
drag, startPoint x: 1561, startPoint y: 244, endPoint x: 1564, endPoint y: 273, distance: 29.2
click at [1566, 281] on div "Barricades Barriers Composite Matting Accessories Industry Solutions Constructi…" at bounding box center [784, 706] width 1568 height 2364
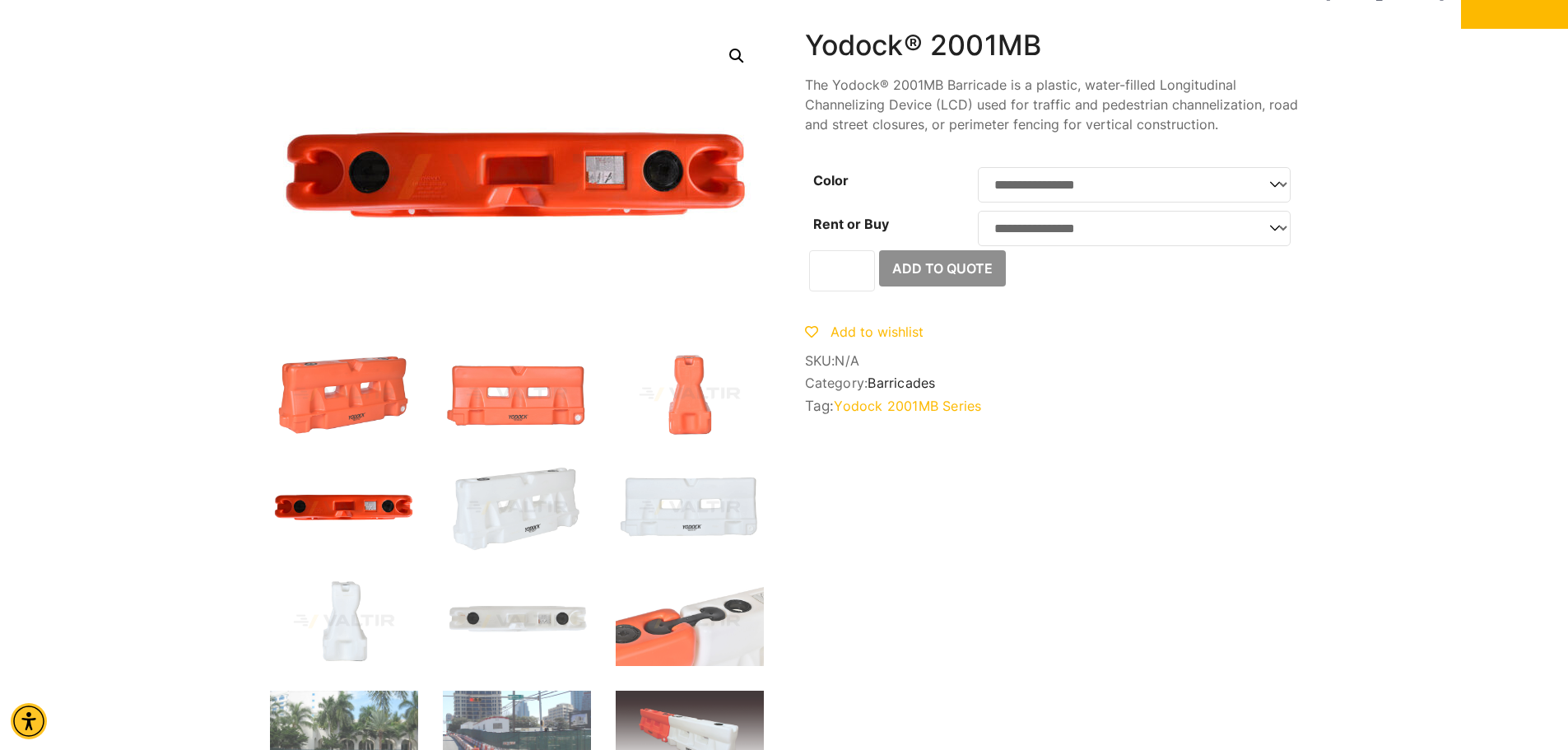
scroll to position [0, 0]
